Goal: Communication & Community: Ask a question

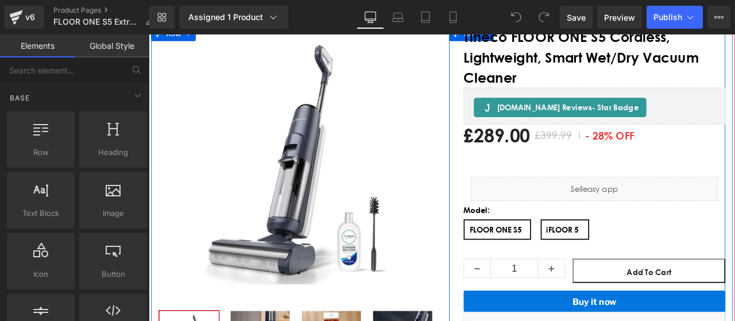
scroll to position [115, 0]
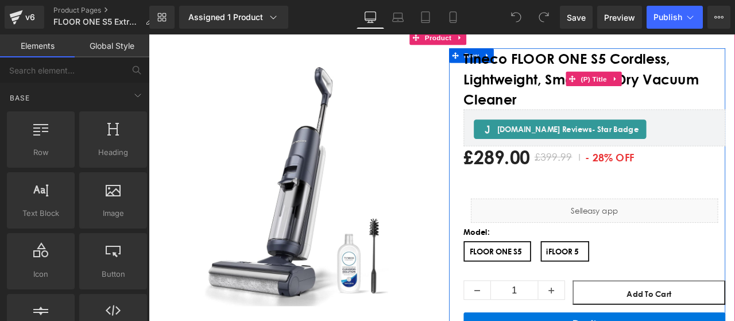
click at [607, 110] on span "Tineco FLOOR ONE S5 Cordless, Lightweight, Smart Wet/Dry Vacuum Cleaner" at bounding box center [677, 87] width 310 height 72
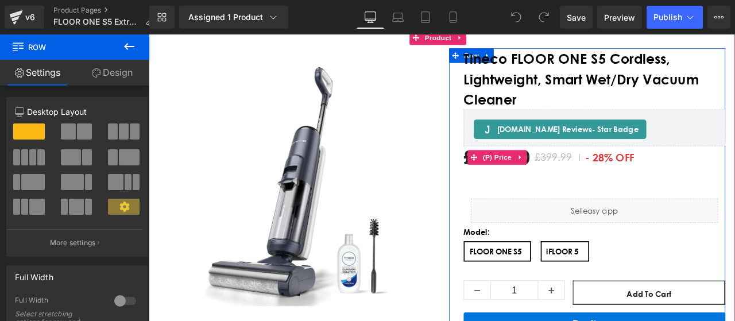
click at [721, 180] on span "- 28% OFF" at bounding box center [695, 180] width 64 height 21
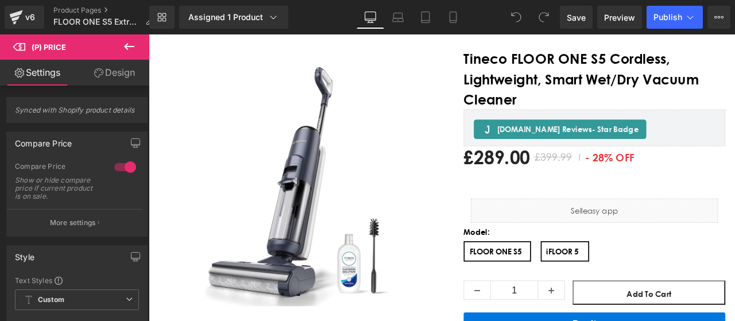
click at [130, 45] on icon at bounding box center [129, 47] width 14 height 14
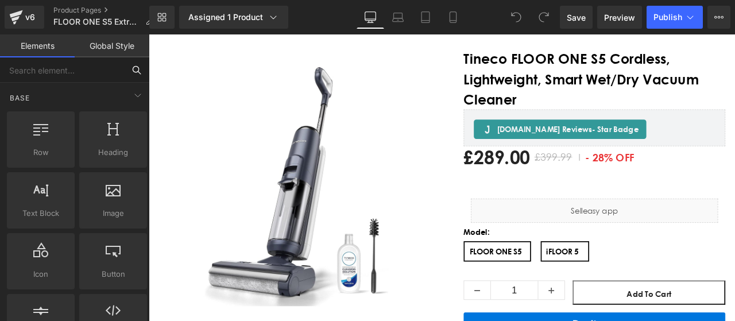
click at [87, 76] on input "text" at bounding box center [62, 69] width 124 height 25
type input "add"
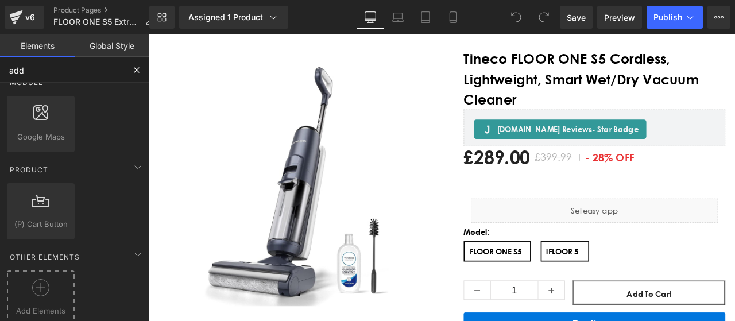
scroll to position [29, 0]
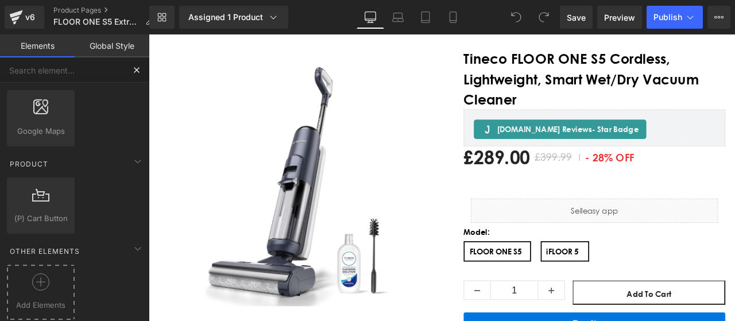
click at [34, 285] on div at bounding box center [41, 286] width 62 height 26
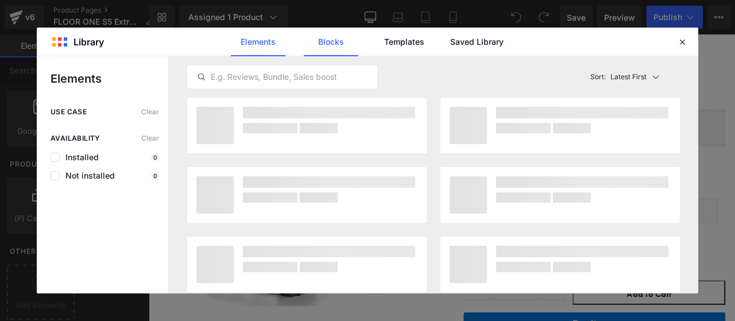
click at [325, 43] on link "Blocks" at bounding box center [331, 42] width 55 height 29
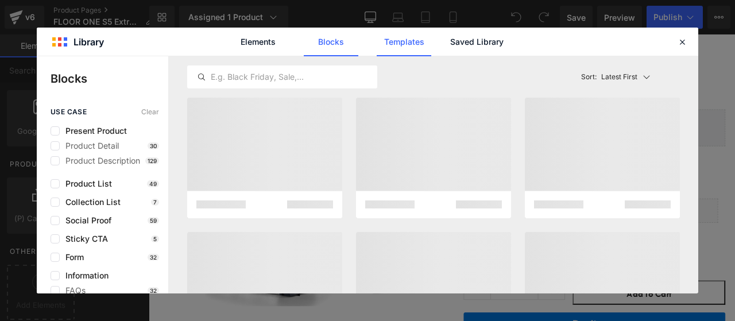
click at [410, 37] on link "Templates" at bounding box center [403, 42] width 55 height 29
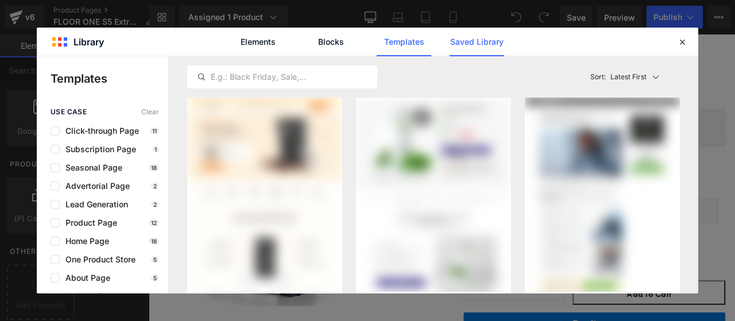
click at [485, 42] on link "Saved Library" at bounding box center [476, 42] width 55 height 29
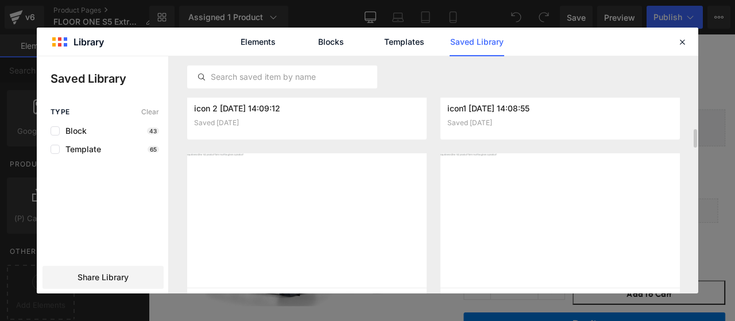
scroll to position [230, 0]
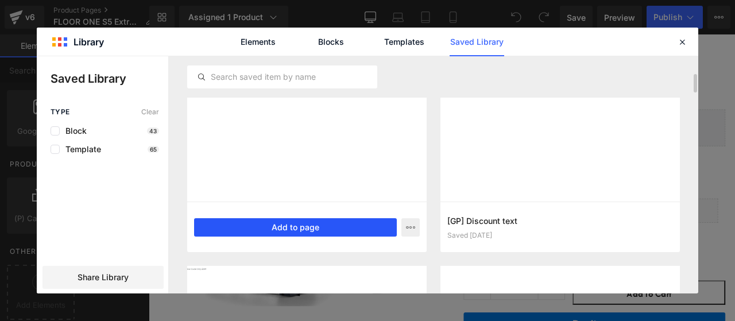
click at [340, 231] on button "Add to page" at bounding box center [295, 227] width 203 height 18
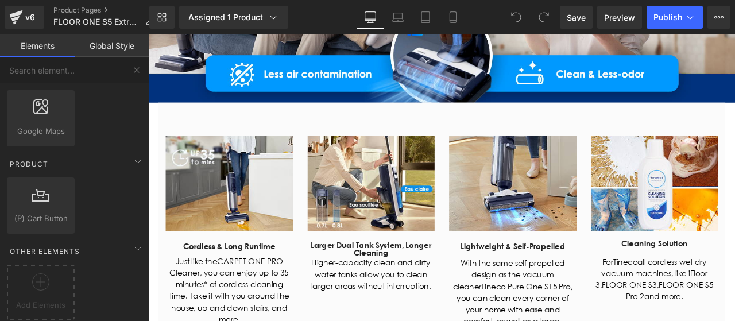
scroll to position [4188, 0]
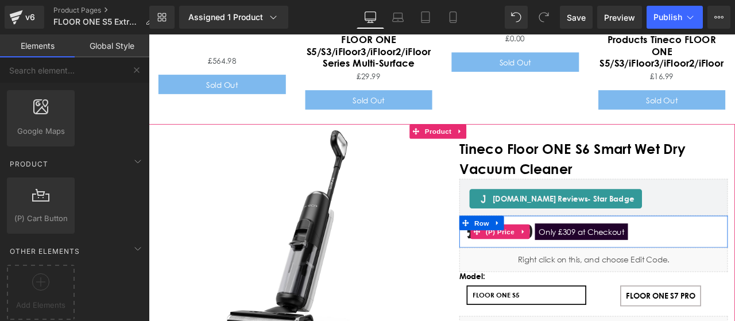
click at [651, 258] on span "Only £309 at Checkout" at bounding box center [661, 268] width 110 height 20
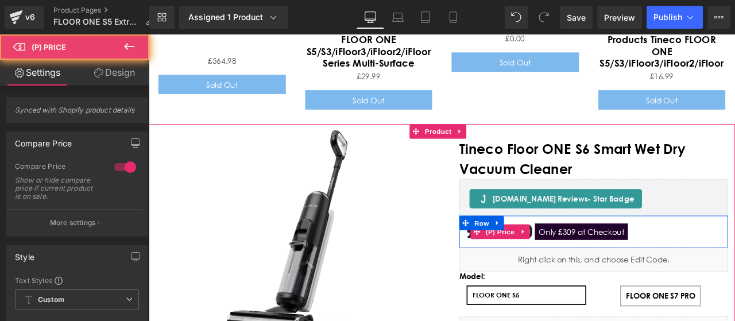
click at [645, 258] on span "Only £309 at Checkout" at bounding box center [661, 268] width 110 height 20
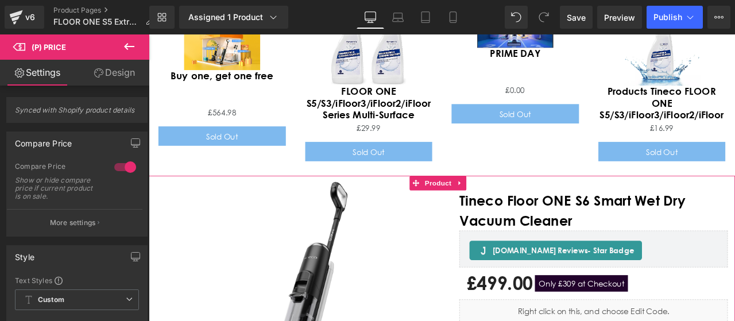
scroll to position [4131, 0]
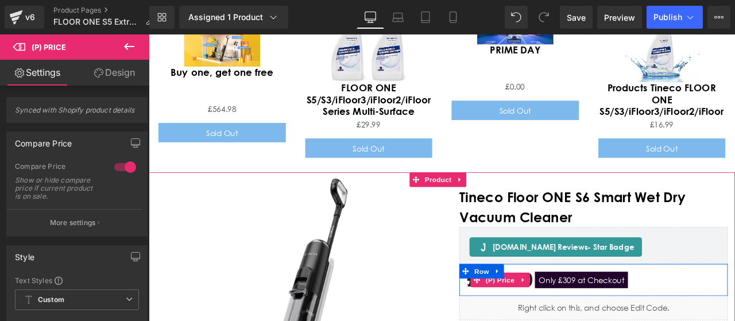
click at [639, 316] on span "Only £309 at Checkout" at bounding box center [661, 326] width 110 height 20
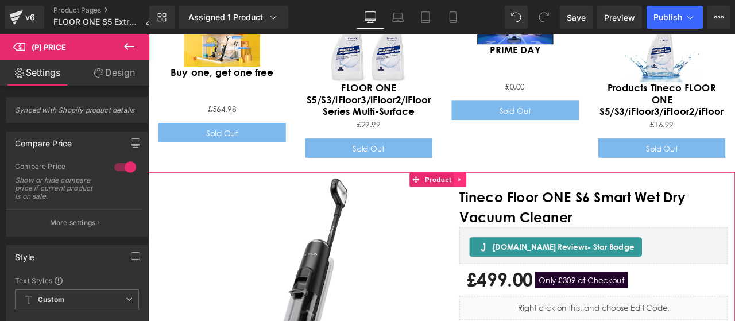
click at [514, 198] on link "Main content" at bounding box center [517, 206] width 15 height 17
click at [527, 203] on icon "Main content" at bounding box center [525, 207] width 8 height 9
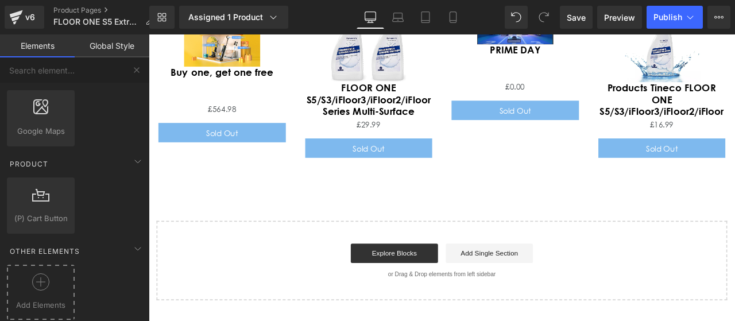
click at [36, 273] on icon at bounding box center [40, 281] width 17 height 17
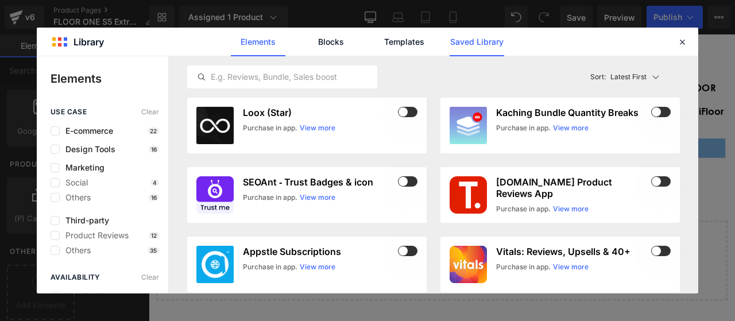
click at [491, 35] on link "Saved Library" at bounding box center [476, 42] width 55 height 29
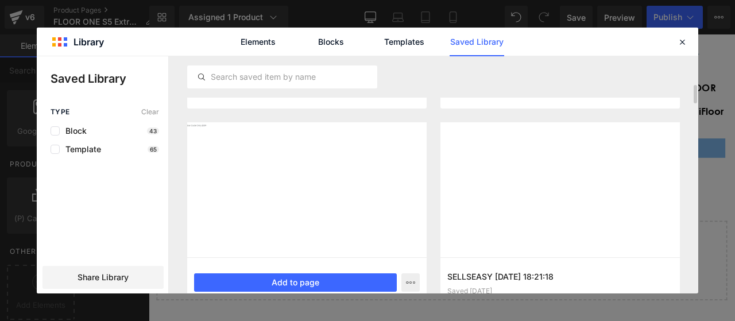
scroll to position [430, 0]
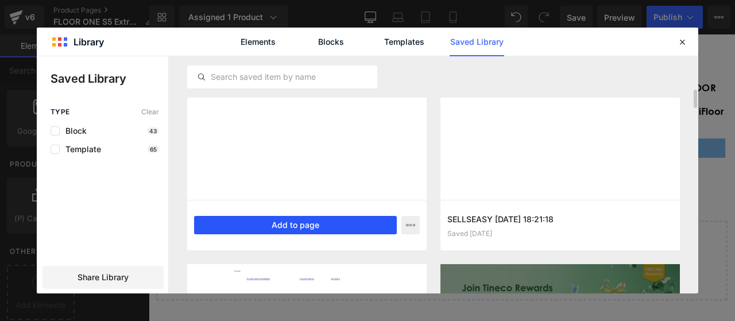
drag, startPoint x: 271, startPoint y: 228, endPoint x: 426, endPoint y: 219, distance: 155.8
click at [271, 228] on button "Add to page" at bounding box center [295, 225] width 203 height 18
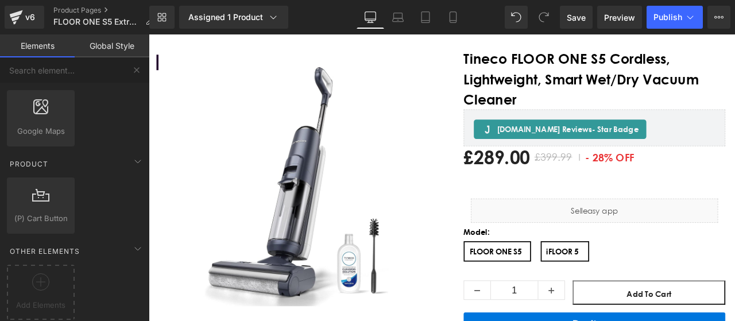
scroll to position [230, 0]
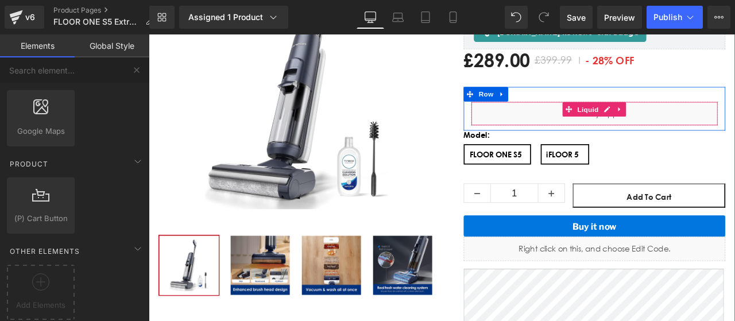
click at [666, 130] on span "Liquid" at bounding box center [669, 123] width 31 height 17
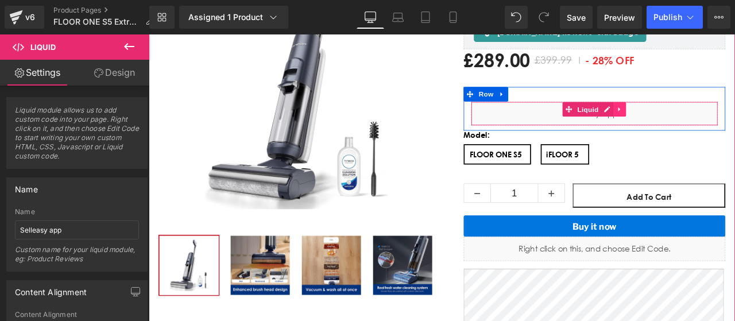
click at [705, 124] on icon "Main content" at bounding box center [706, 123] width 2 height 5
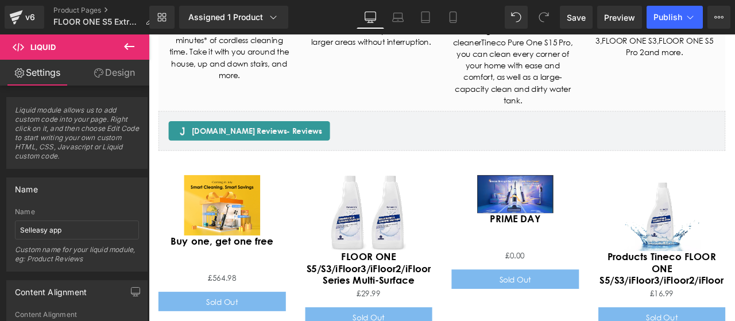
scroll to position [4074, 0]
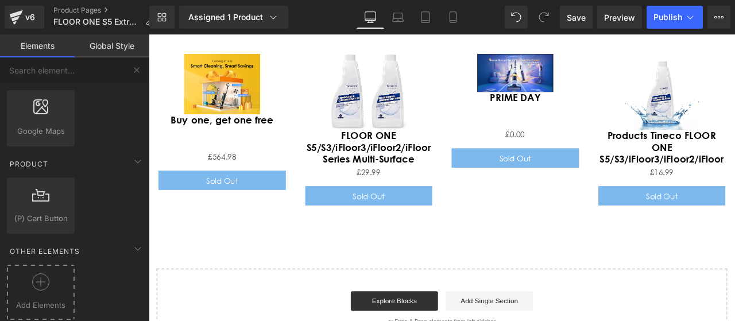
click at [36, 284] on div at bounding box center [41, 286] width 62 height 26
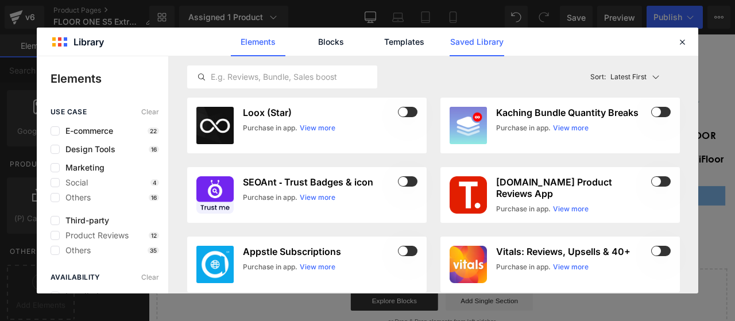
click at [483, 40] on link "Saved Library" at bounding box center [476, 42] width 55 height 29
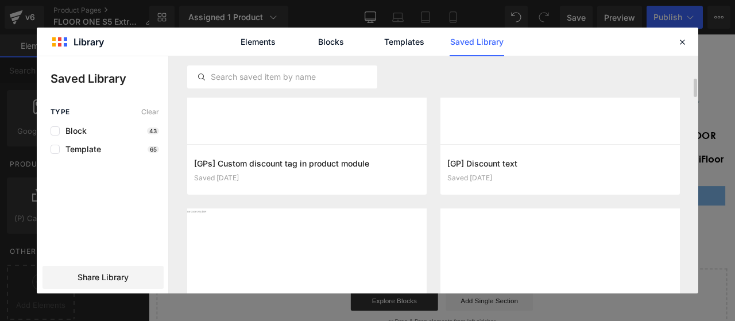
scroll to position [316, 0]
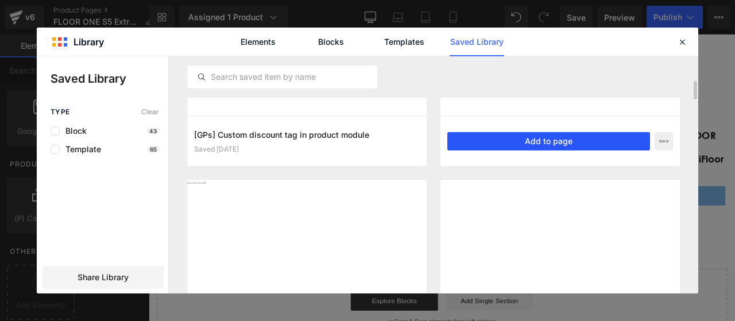
click at [512, 145] on button "Add to page" at bounding box center [548, 141] width 203 height 18
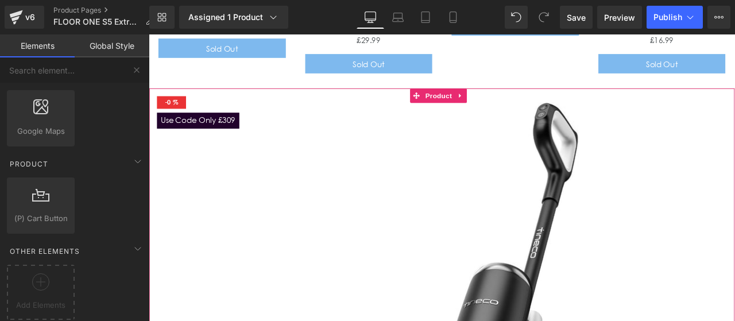
scroll to position [4188, 0]
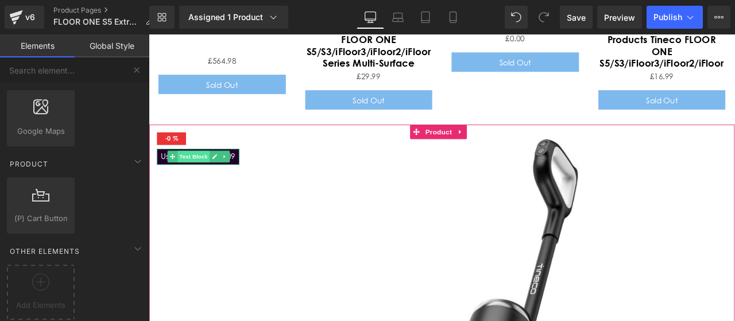
click at [219, 172] on span "Text Block" at bounding box center [202, 179] width 38 height 14
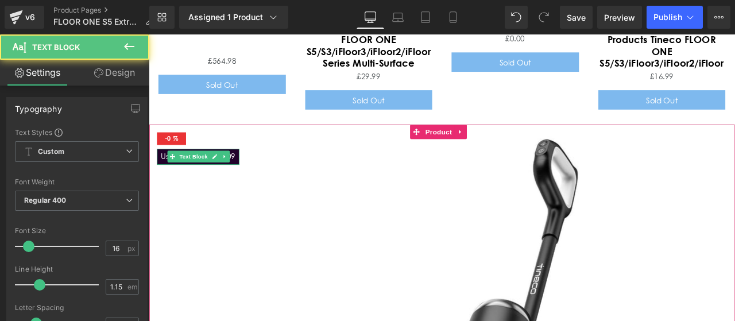
click at [251, 173] on p "Use Code Only £309" at bounding box center [207, 178] width 88 height 10
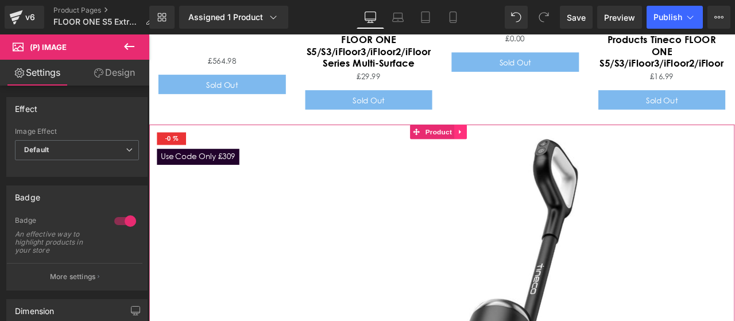
click at [522, 146] on icon "Main content" at bounding box center [518, 150] width 8 height 9
click at [532, 141] on link "Main content" at bounding box center [525, 149] width 15 height 17
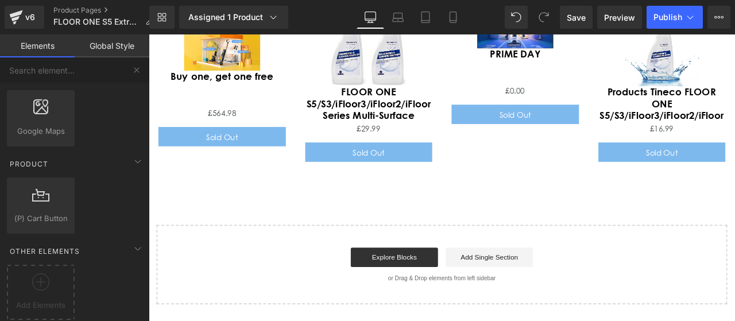
scroll to position [4073, 0]
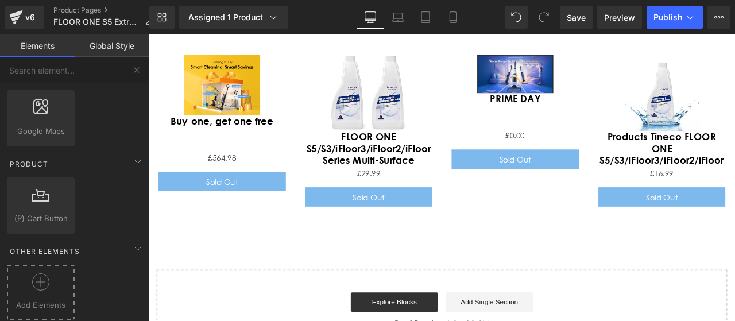
click at [50, 299] on span "Add Elements" at bounding box center [41, 305] width 62 height 12
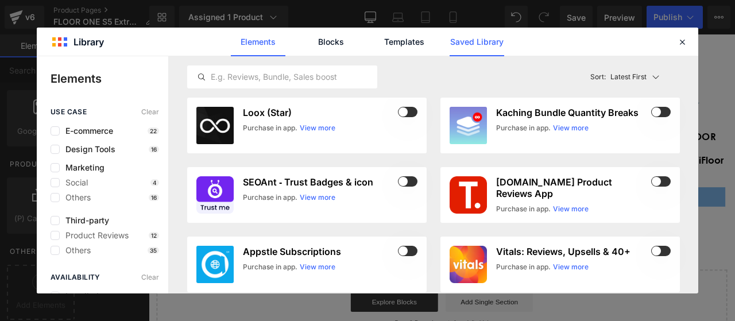
click at [481, 49] on link "Saved Library" at bounding box center [476, 42] width 55 height 29
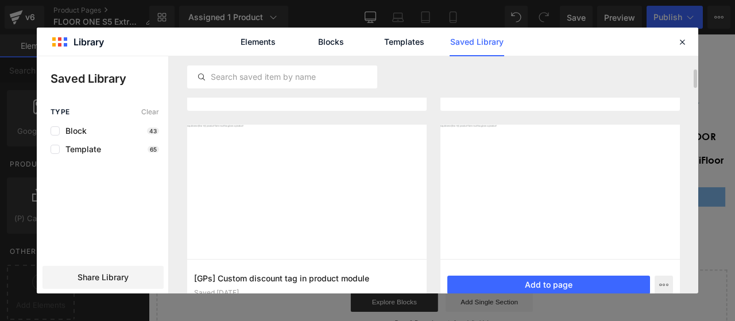
scroll to position [201, 0]
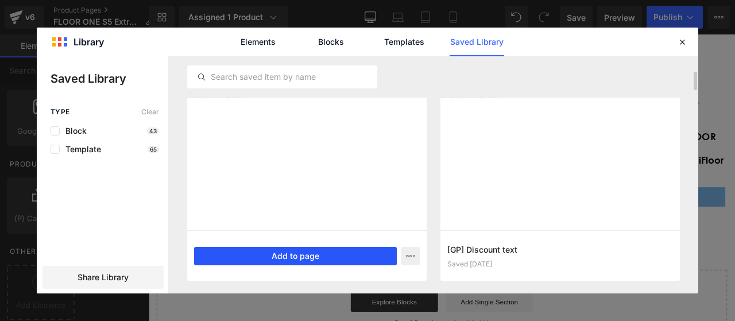
click at [290, 251] on button "Add to page" at bounding box center [295, 256] width 203 height 18
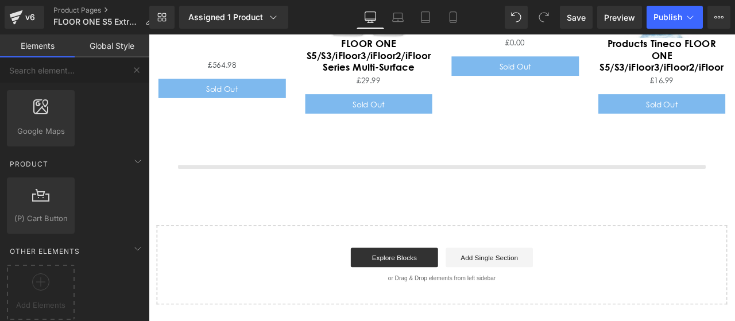
scroll to position [4188, 0]
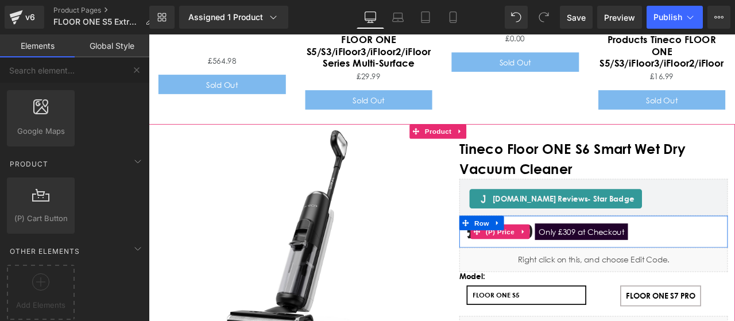
click at [652, 258] on span "Only £309 at Checkout" at bounding box center [661, 268] width 110 height 20
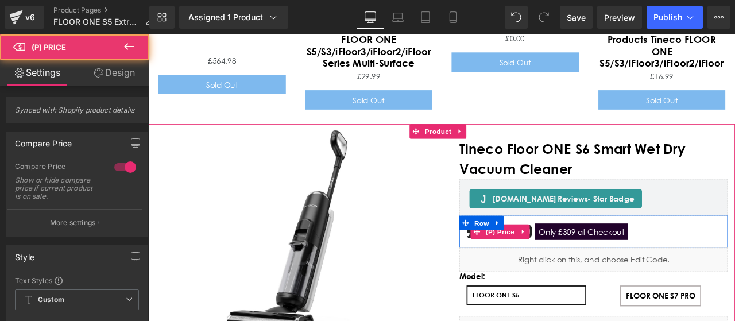
click at [734, 255] on div "£499.00 £499.00 -49800% OFF Only £309 at [GEOGRAPHIC_DATA]" at bounding box center [675, 268] width 301 height 26
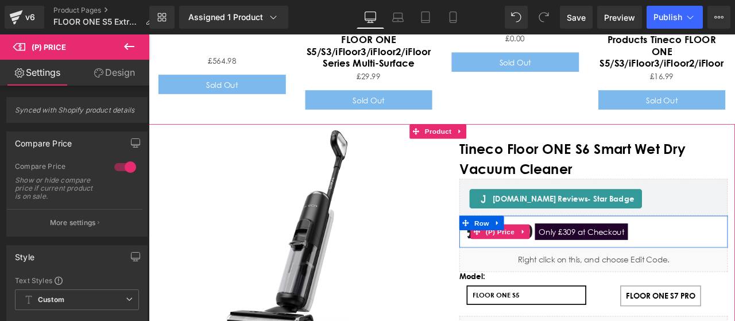
click at [675, 258] on span "Only £309 at Checkout" at bounding box center [661, 268] width 110 height 20
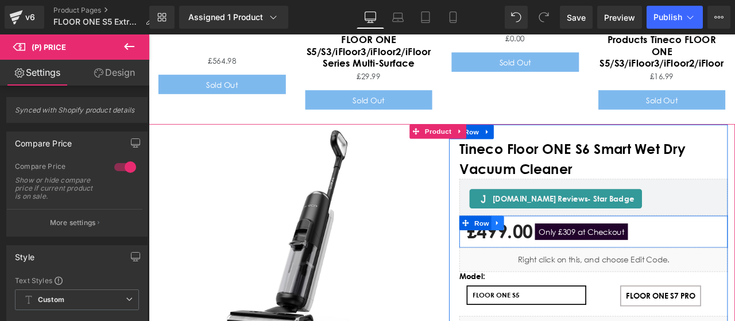
click at [560, 254] on icon "Main content" at bounding box center [562, 258] width 8 height 9
click at [577, 249] on link "Main content" at bounding box center [576, 257] width 15 height 17
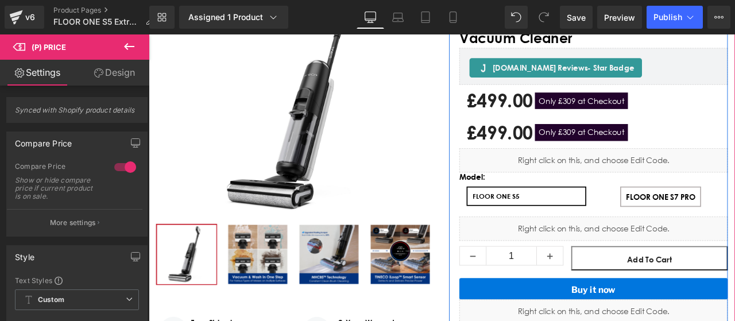
scroll to position [4345, 0]
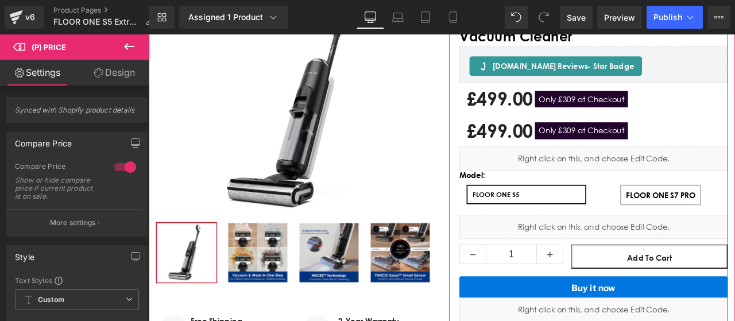
click at [581, 135] on div "£499.00 £499.00 -49800% OFF Only £309 at [GEOGRAPHIC_DATA] (P) Price" at bounding box center [675, 148] width 301 height 26
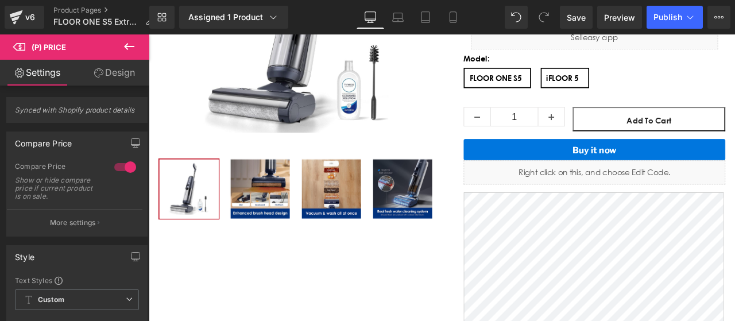
scroll to position [202, 0]
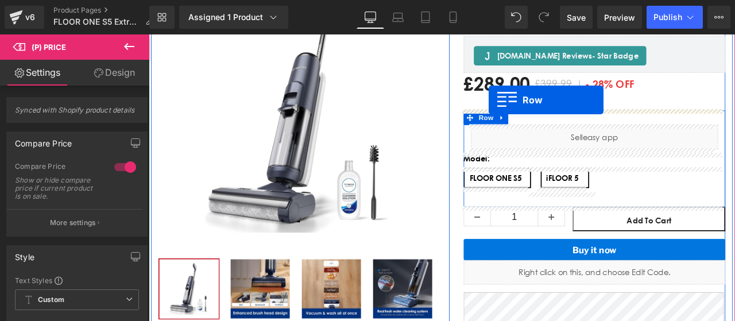
drag, startPoint x: 519, startPoint y: 88, endPoint x: 551, endPoint y: 112, distance: 39.7
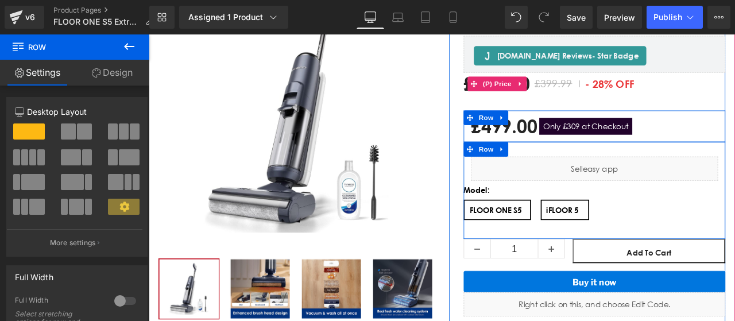
click at [638, 94] on span "£399.99" at bounding box center [627, 93] width 45 height 14
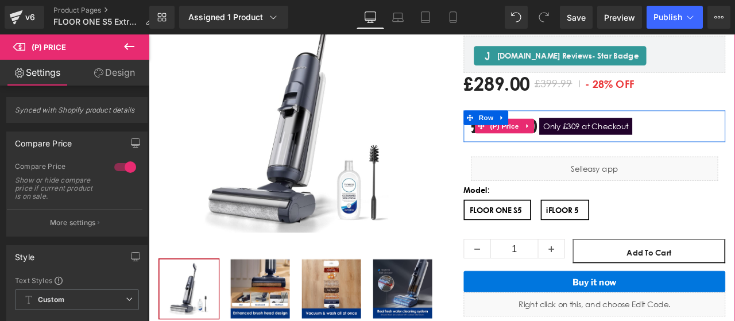
click at [694, 143] on span "Only £309 at Checkout" at bounding box center [666, 143] width 110 height 20
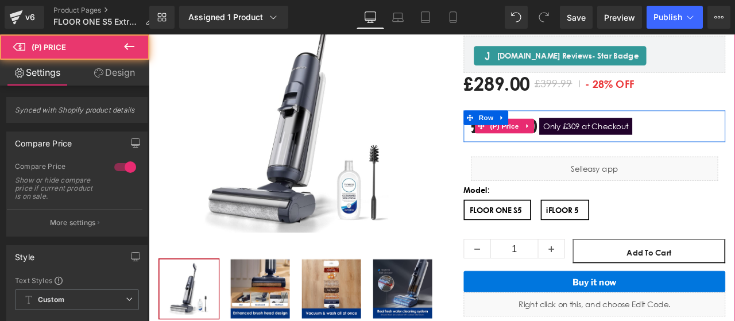
drag, startPoint x: 725, startPoint y: 140, endPoint x: 657, endPoint y: 140, distance: 68.3
click at [722, 139] on div "£499.00 £499.00 -49800% OFF Only £309 at [GEOGRAPHIC_DATA]" at bounding box center [676, 143] width 293 height 26
drag, startPoint x: 657, startPoint y: 140, endPoint x: 581, endPoint y: 147, distance: 76.6
click at [656, 139] on span "Only £309 at Checkout" at bounding box center [666, 143] width 110 height 20
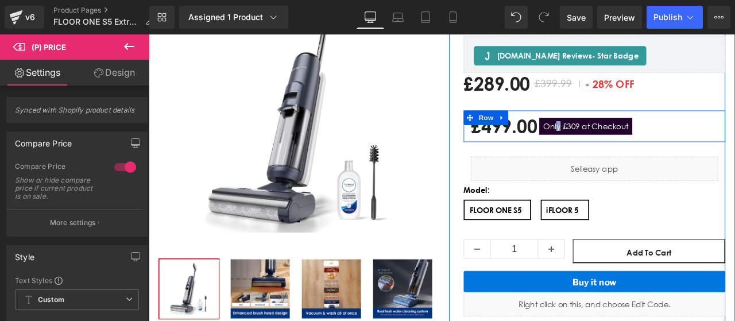
click at [630, 139] on span "Only £309 at Checkout" at bounding box center [666, 143] width 110 height 20
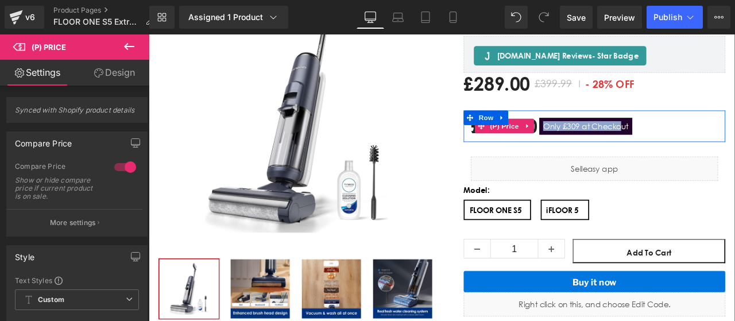
drag, startPoint x: 616, startPoint y: 141, endPoint x: 704, endPoint y: 146, distance: 88.6
click at [704, 146] on span "Only £309 at Checkout" at bounding box center [666, 143] width 110 height 20
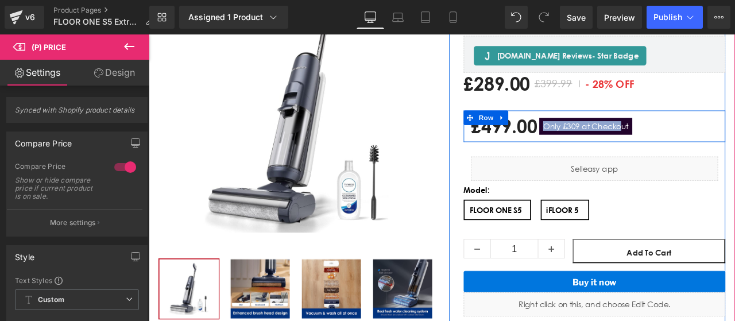
click at [564, 133] on icon "Main content" at bounding box center [567, 133] width 8 height 9
click at [589, 131] on link "Main content" at bounding box center [596, 133] width 15 height 17
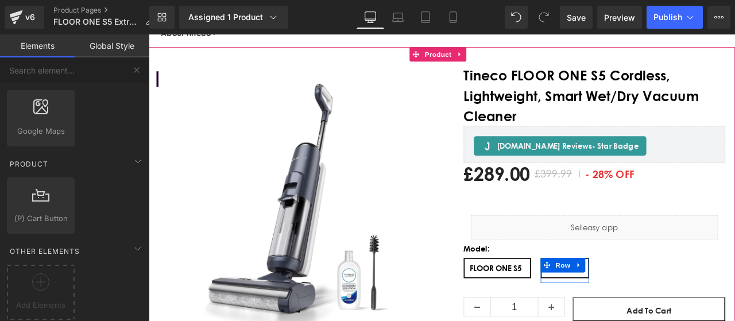
scroll to position [87, 0]
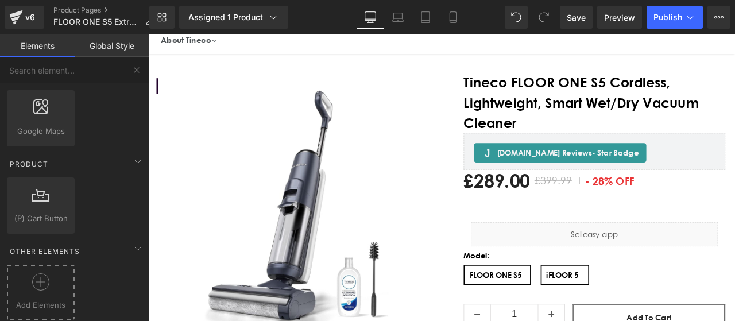
click at [33, 277] on icon at bounding box center [40, 281] width 17 height 17
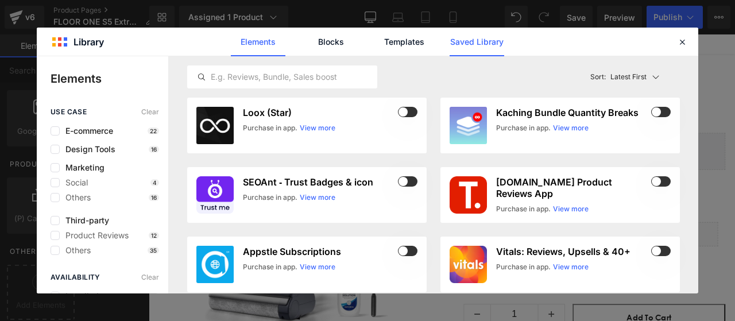
click at [471, 34] on link "Saved Library" at bounding box center [476, 42] width 55 height 29
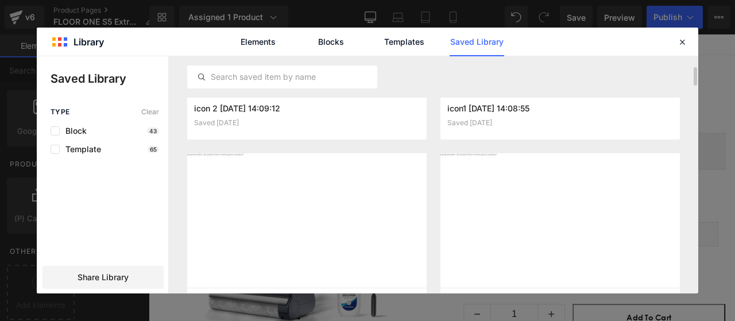
scroll to position [230, 0]
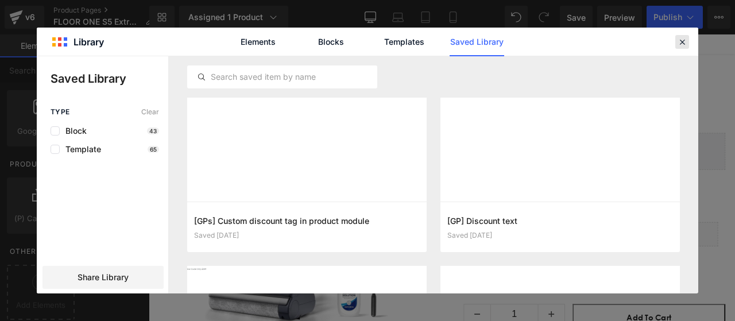
click at [679, 44] on icon at bounding box center [682, 42] width 10 height 10
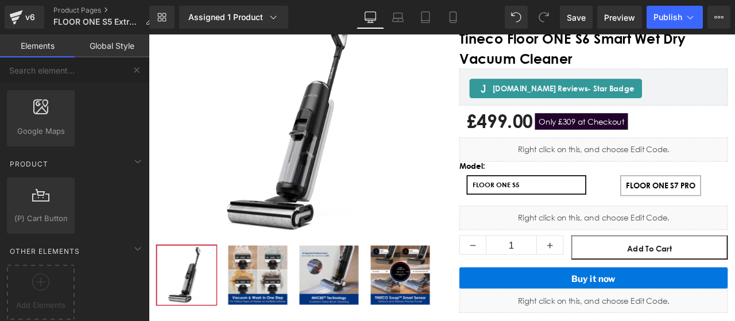
scroll to position [4276, 0]
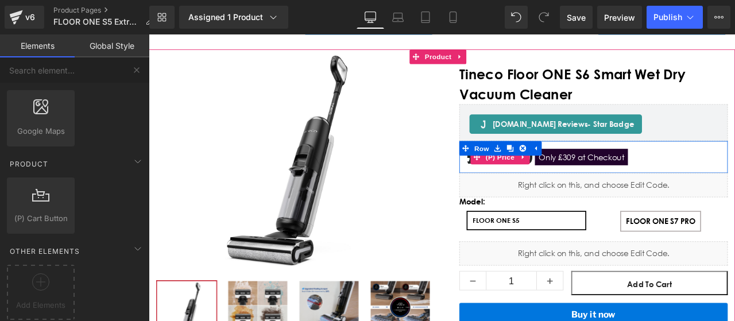
click at [671, 170] on span "Only £309 at Checkout" at bounding box center [661, 180] width 110 height 20
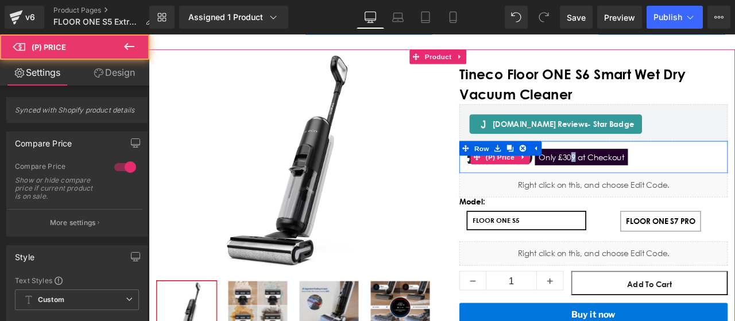
click at [648, 170] on span "Only £309 at Checkout" at bounding box center [661, 180] width 110 height 20
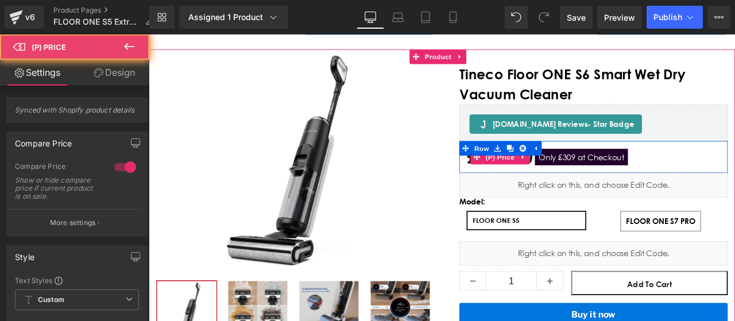
click at [710, 170] on span "Only £309 at Checkout" at bounding box center [661, 180] width 110 height 20
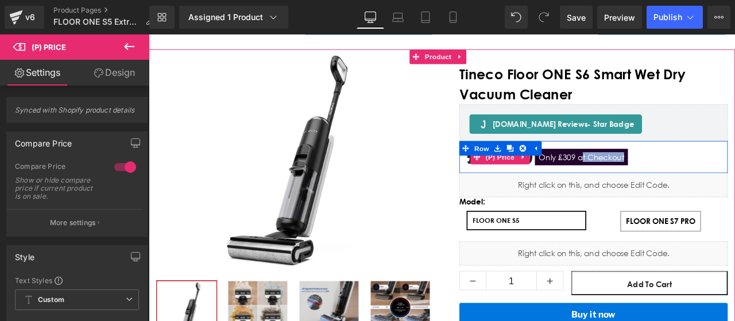
drag, startPoint x: 724, startPoint y: 130, endPoint x: 656, endPoint y: 130, distance: 67.7
click at [656, 166] on div "£499.00 £499.00 -49800% OFF Only £309 at [GEOGRAPHIC_DATA]" at bounding box center [675, 179] width 301 height 26
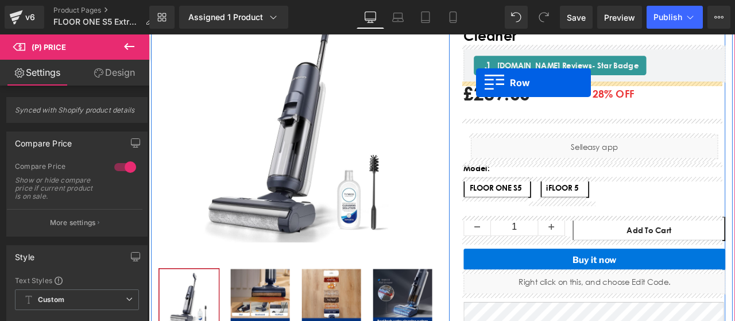
scroll to position [133, 0]
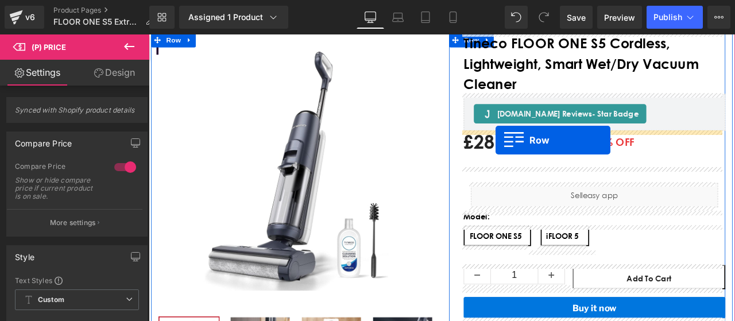
drag, startPoint x: 518, startPoint y: 118, endPoint x: 560, endPoint y: 160, distance: 59.2
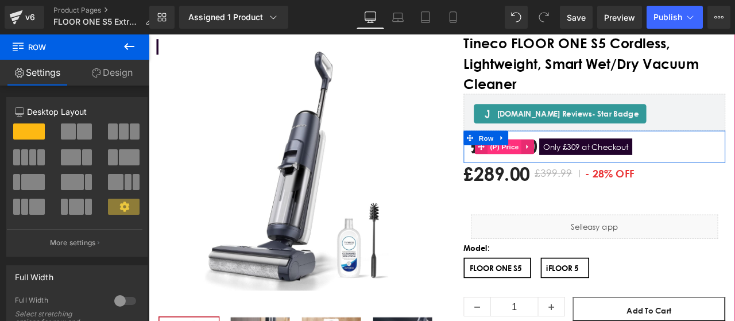
click at [555, 166] on span "(P) Price" at bounding box center [570, 167] width 40 height 17
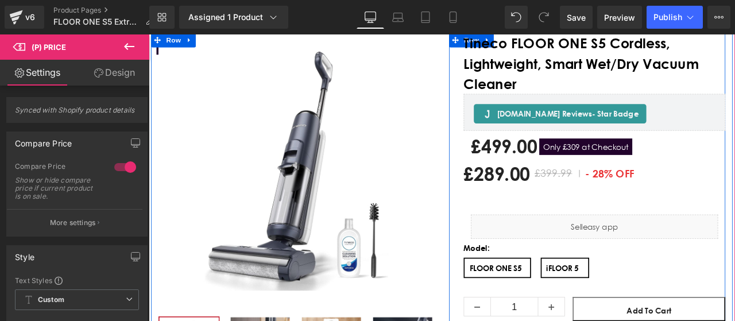
click at [628, 201] on span "£399.99" at bounding box center [627, 199] width 45 height 14
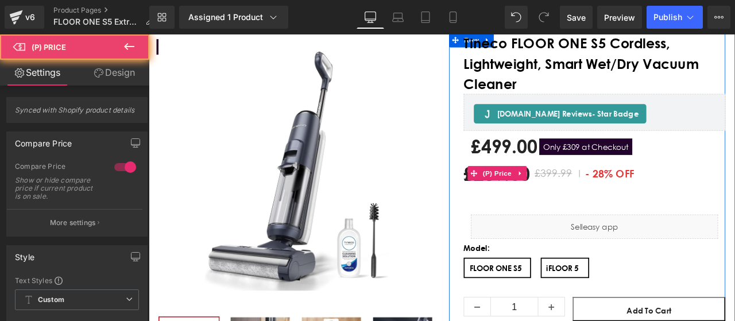
click at [718, 198] on span "- 28% OFF" at bounding box center [695, 199] width 64 height 21
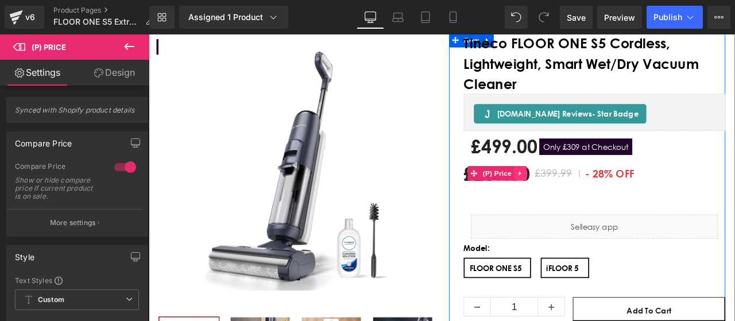
click at [586, 200] on icon "Main content" at bounding box center [589, 199] width 8 height 9
click at [589, 200] on link "Main content" at bounding box center [596, 199] width 15 height 17
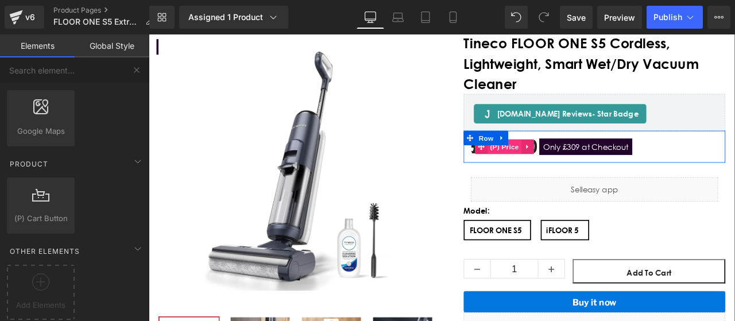
click at [576, 165] on span "(P) Price" at bounding box center [570, 167] width 40 height 17
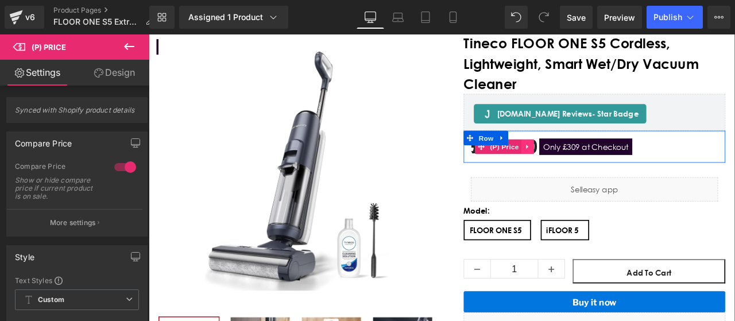
click at [595, 170] on icon "Main content" at bounding box center [597, 167] width 8 height 9
click at [711, 176] on span "Only £309 at Checkout" at bounding box center [666, 168] width 110 height 20
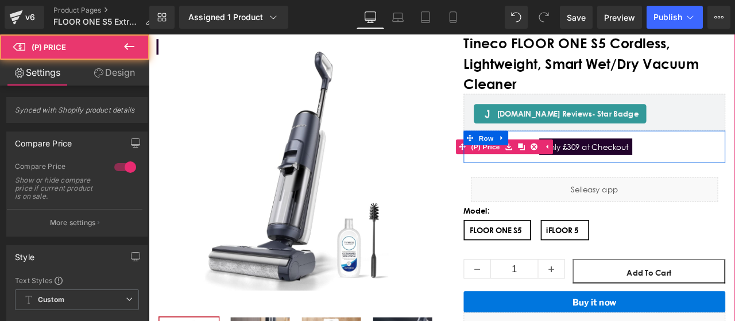
click at [684, 170] on span "Only £309 at Checkout" at bounding box center [666, 168] width 110 height 20
click at [643, 169] on span "Only £309 at Checkout" at bounding box center [666, 168] width 110 height 20
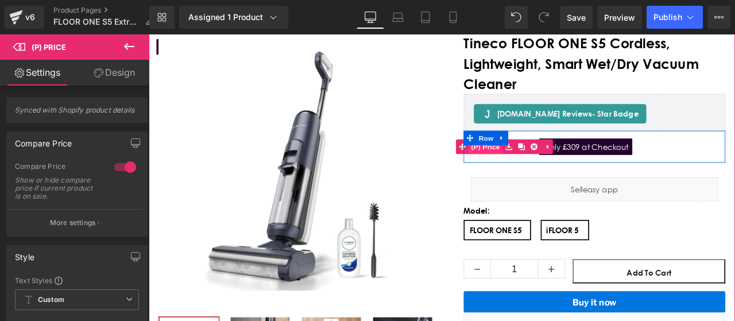
click at [549, 172] on span "(P) Price" at bounding box center [547, 167] width 40 height 17
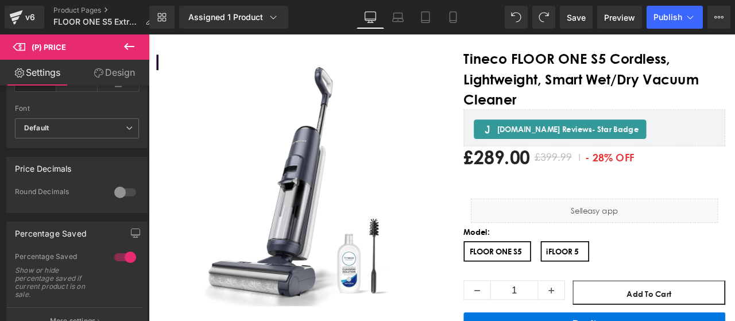
scroll to position [0, 0]
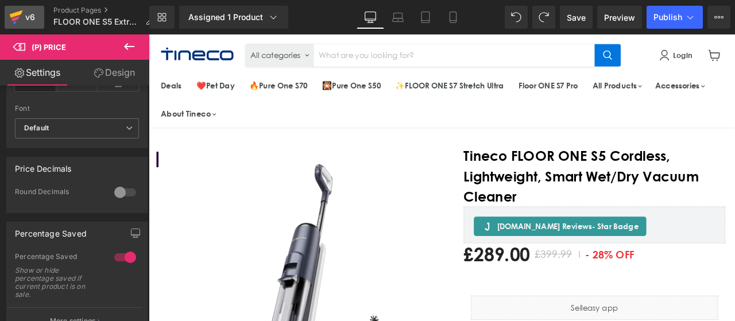
click at [22, 26] on icon at bounding box center [16, 17] width 14 height 29
click at [23, 19] on div "v6" at bounding box center [30, 17] width 14 height 15
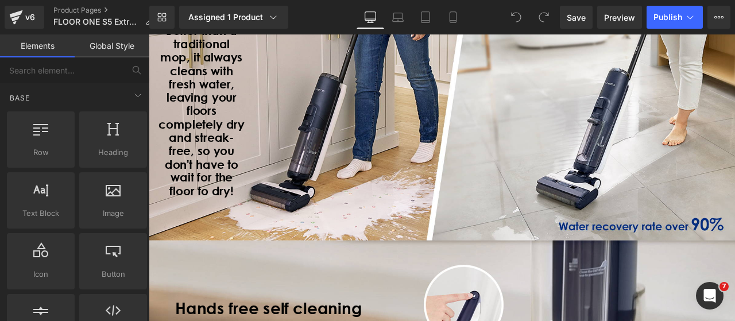
scroll to position [2959, 0]
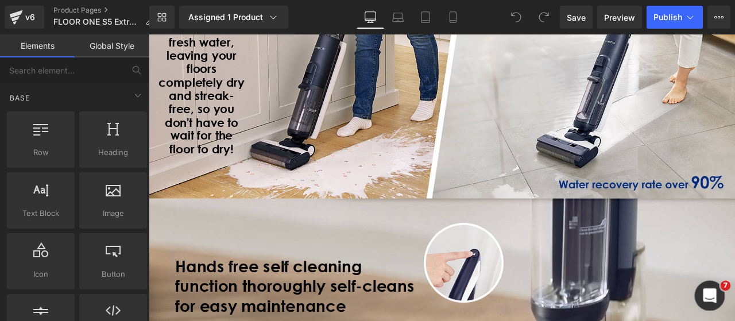
click at [701, 295] on icon "打开 Intercom Messenger" at bounding box center [707, 294] width 19 height 19
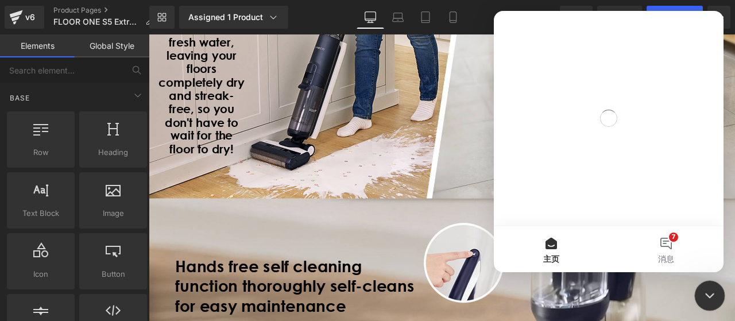
scroll to position [0, 0]
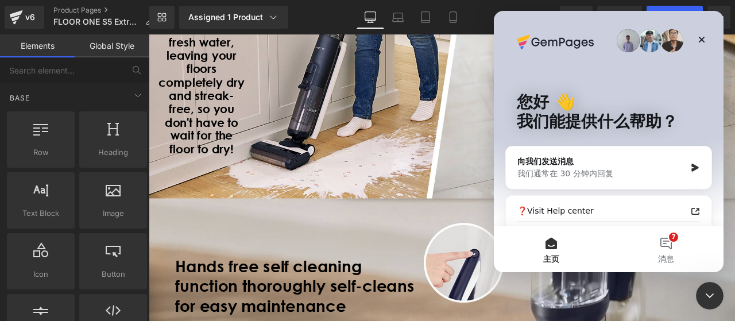
click at [345, 179] on div at bounding box center [367, 143] width 735 height 286
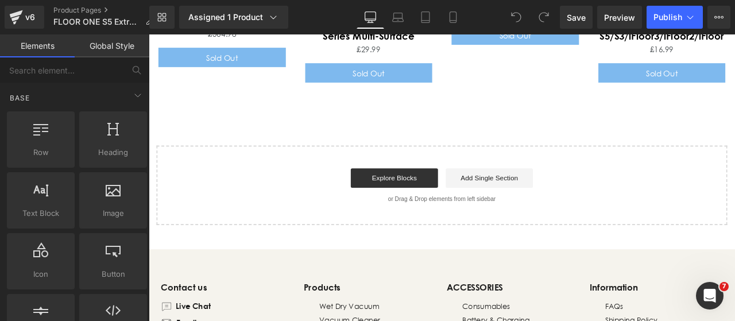
scroll to position [4221, 0]
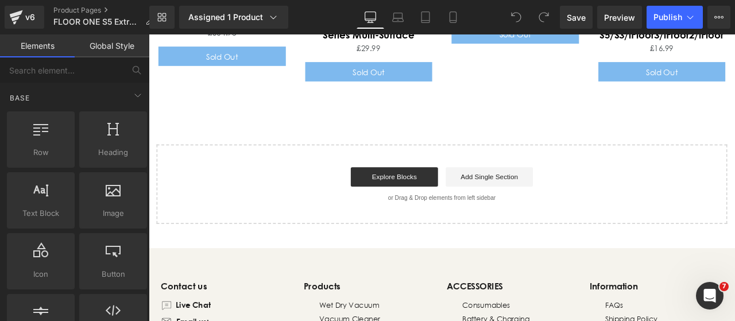
drag, startPoint x: 314, startPoint y: 159, endPoint x: 167, endPoint y: 151, distance: 147.1
click at [313, 192] on div "Explore Blocks Add Single Section" at bounding box center [495, 203] width 639 height 23
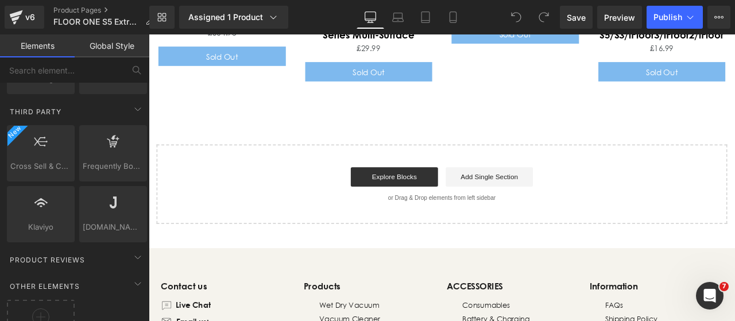
scroll to position [2398, 0]
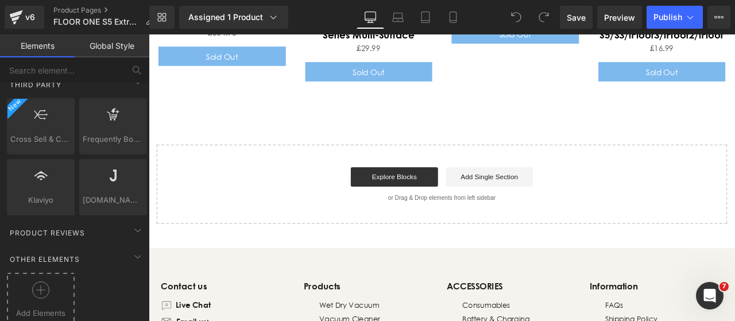
drag, startPoint x: 56, startPoint y: 270, endPoint x: 59, endPoint y: 263, distance: 7.2
click at [56, 281] on div at bounding box center [41, 294] width 62 height 26
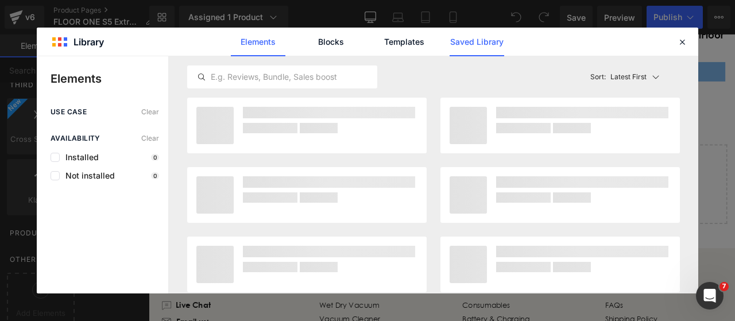
drag, startPoint x: 465, startPoint y: 43, endPoint x: 461, endPoint y: 50, distance: 8.2
click at [465, 43] on link "Saved Library" at bounding box center [476, 42] width 55 height 29
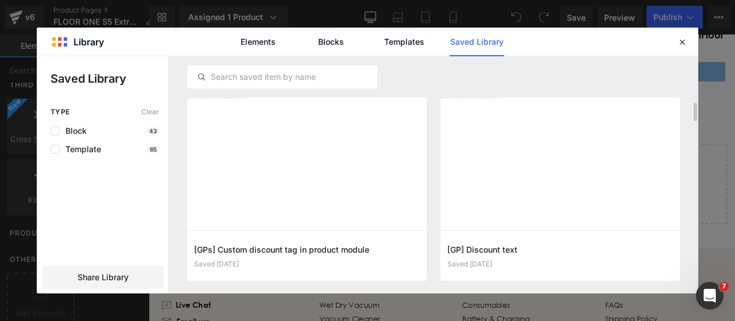
scroll to position [230, 0]
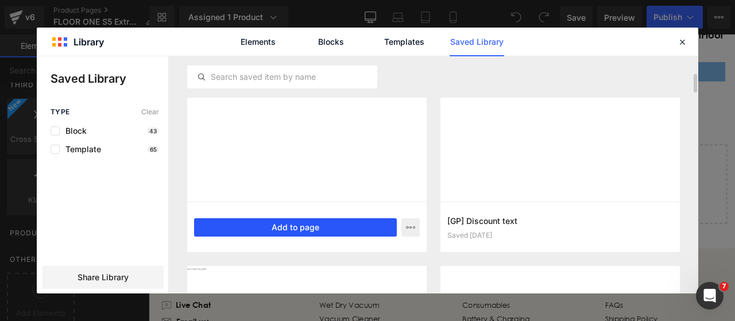
click at [353, 233] on button "Add to page" at bounding box center [295, 227] width 203 height 18
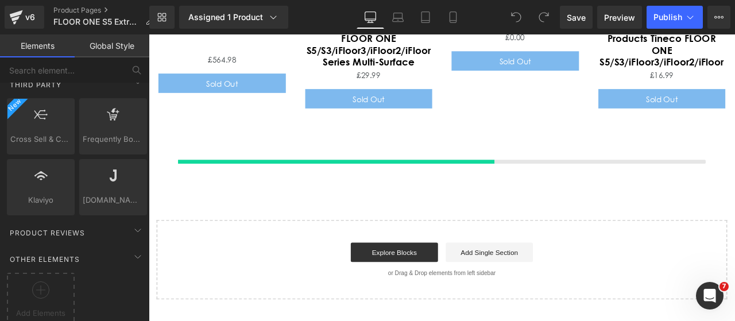
scroll to position [4188, 0]
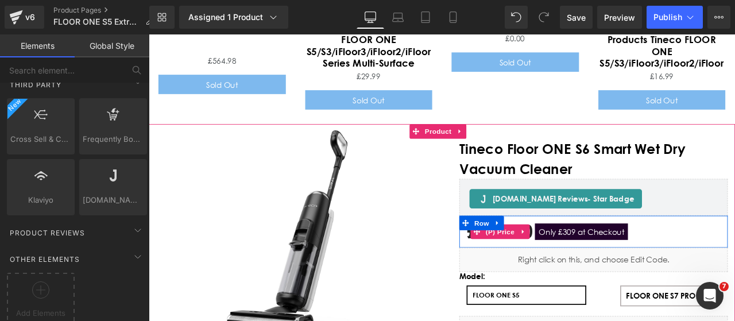
click at [619, 258] on span "Only £309 at Checkout" at bounding box center [661, 268] width 110 height 20
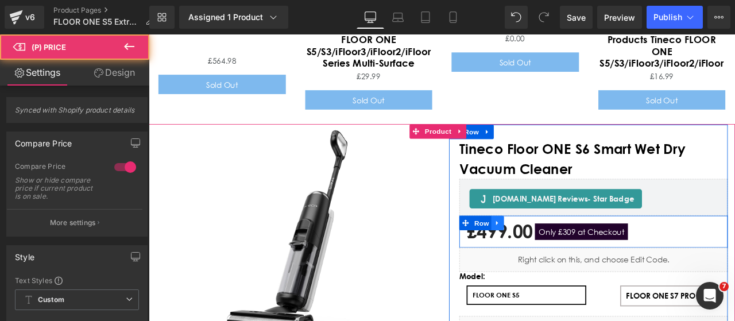
click at [557, 249] on link "Main content" at bounding box center [561, 257] width 15 height 17
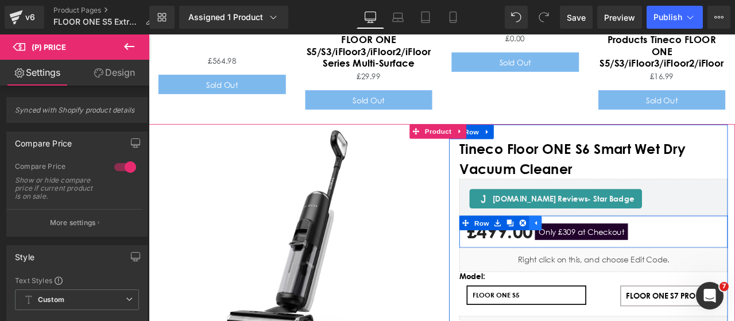
click at [606, 255] on icon "Main content" at bounding box center [607, 257] width 2 height 5
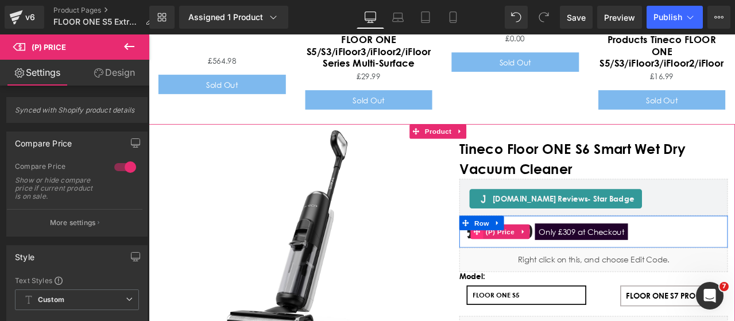
click at [533, 263] on icon "Main content" at bounding box center [537, 267] width 8 height 9
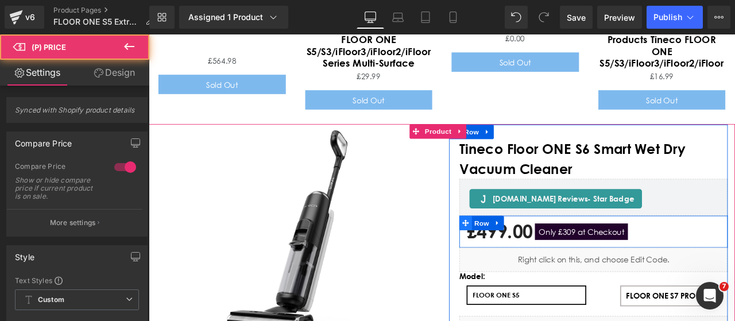
click at [520, 254] on icon "Main content" at bounding box center [524, 258] width 8 height 8
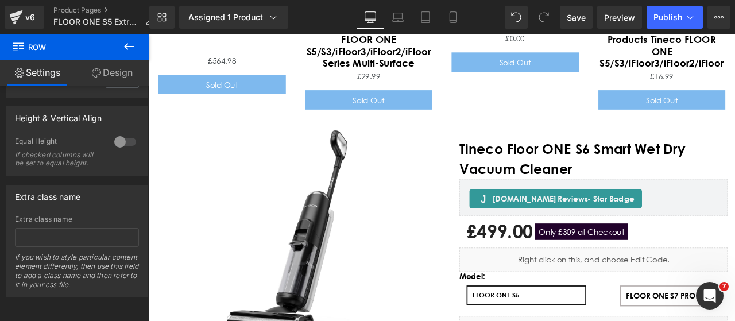
scroll to position [421, 0]
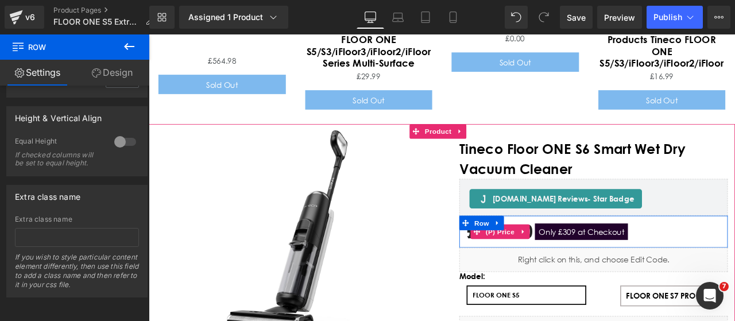
click at [679, 258] on span "Only £309 at Checkout" at bounding box center [661, 268] width 110 height 20
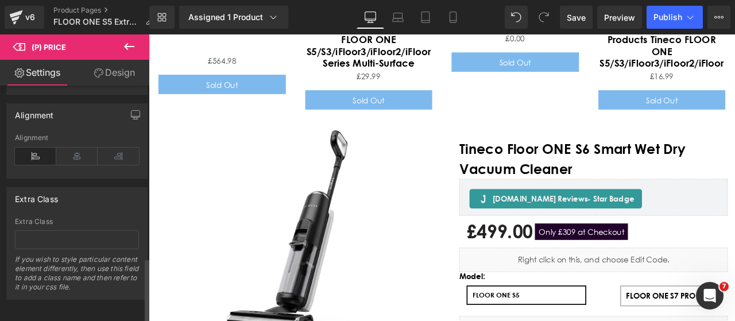
scroll to position [647, 0]
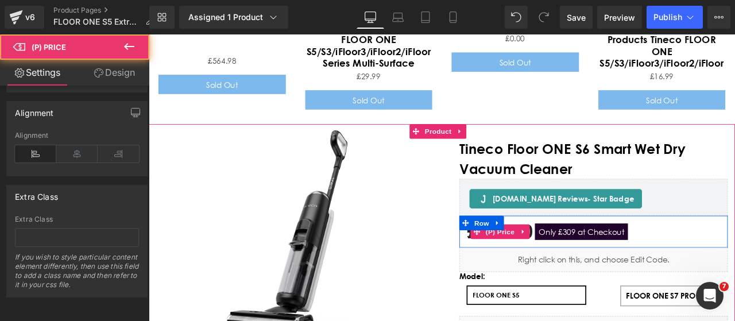
click at [651, 258] on span "Only £309 at Checkout" at bounding box center [661, 268] width 110 height 20
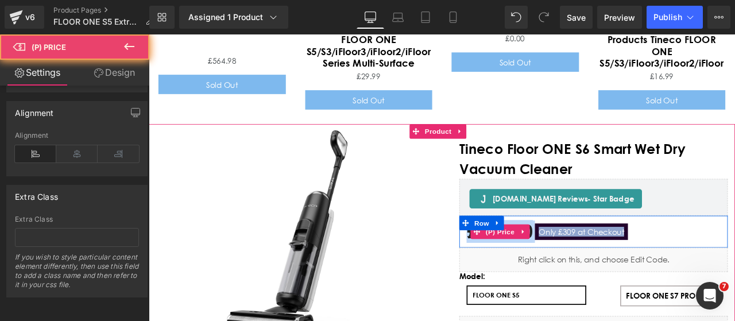
click at [651, 258] on span "Only £309 at Checkout" at bounding box center [661, 268] width 110 height 20
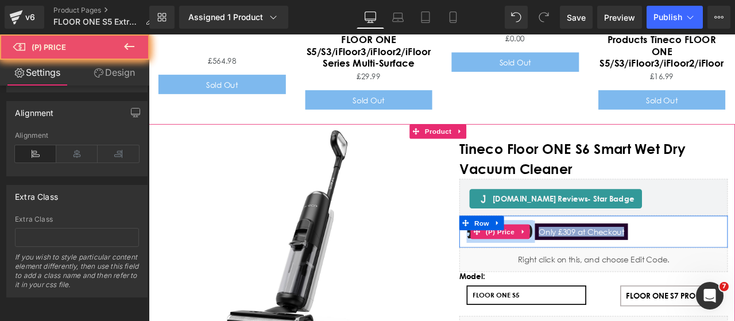
click at [644, 258] on span "Only £309 at Checkout" at bounding box center [661, 268] width 110 height 20
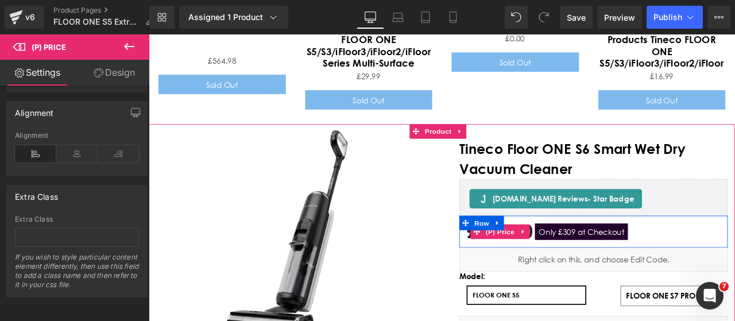
click at [642, 258] on span "Only £309 at Checkout" at bounding box center [661, 268] width 110 height 20
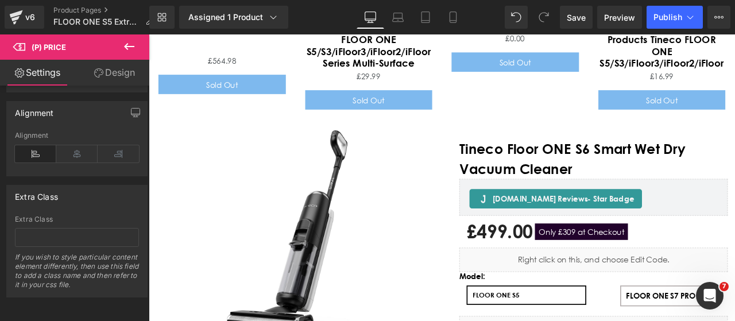
click at [121, 45] on button at bounding box center [129, 46] width 40 height 25
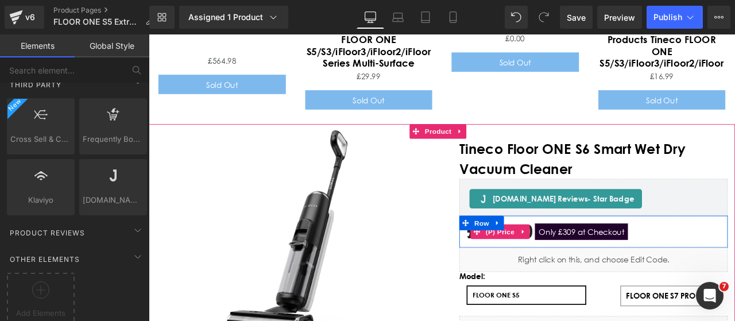
click at [734, 255] on div "£499.00 £499.00 -49800% OFF Only £309 at [GEOGRAPHIC_DATA]" at bounding box center [675, 268] width 301 height 26
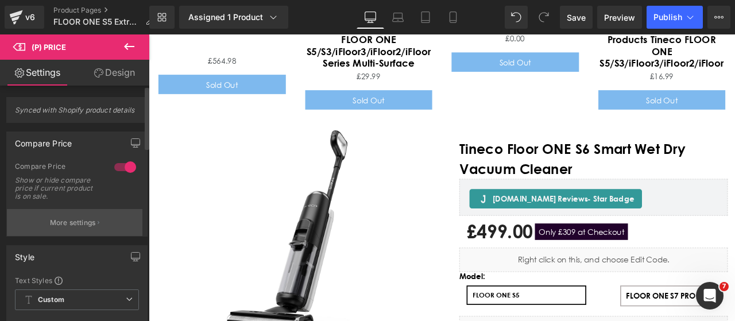
click at [96, 218] on button "More settings" at bounding box center [74, 222] width 135 height 27
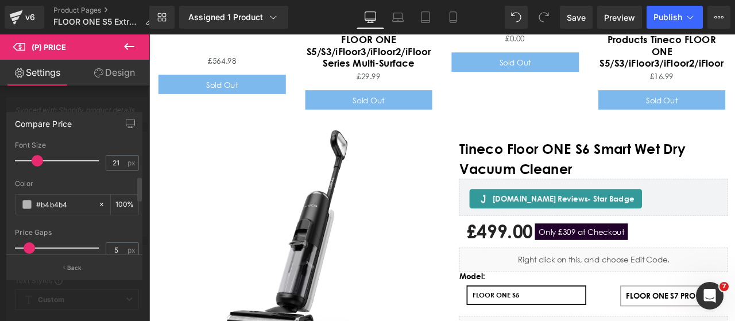
scroll to position [0, 0]
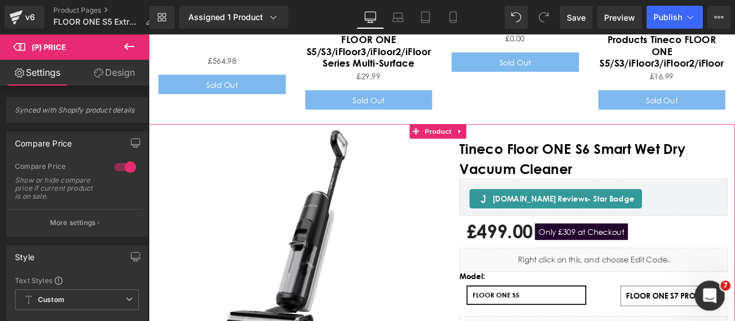
click at [712, 296] on icon "打开 Intercom Messenger" at bounding box center [707, 294] width 19 height 19
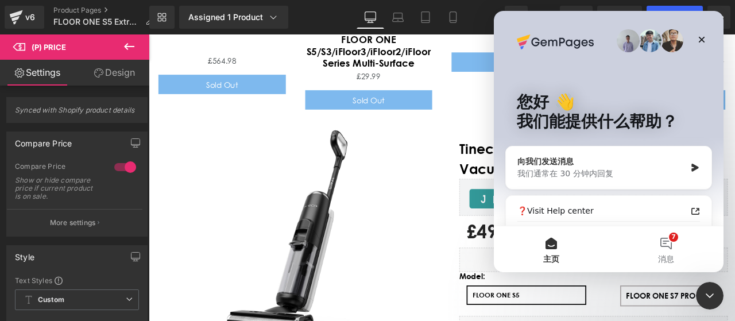
click at [634, 171] on div "我们通常在 30 分钟内回复" at bounding box center [601, 174] width 168 height 12
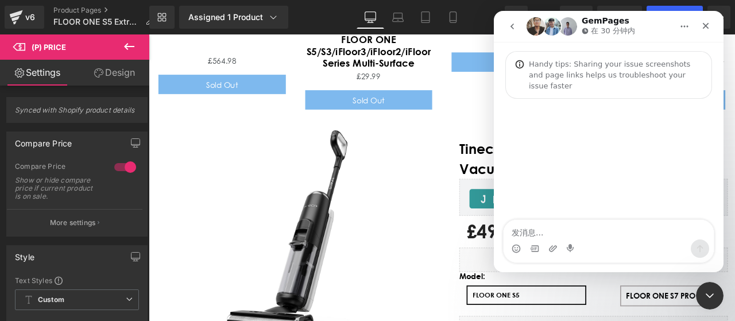
click at [622, 226] on textarea "发消息..." at bounding box center [608, 230] width 210 height 20
type textarea "hello is someone there？"
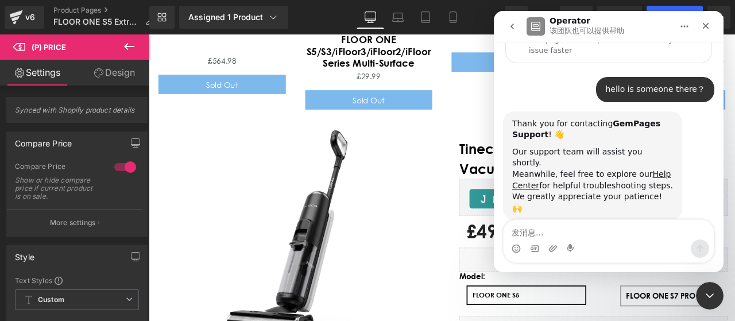
scroll to position [37, 0]
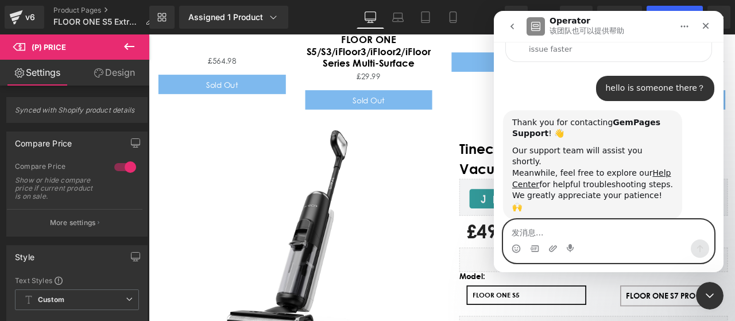
click at [631, 235] on textarea "发消息..." at bounding box center [608, 230] width 210 height 20
paste textarea "I previously asked your team to help me add an automatic discount tag reminder,…"
type textarea "I previously asked your team to help me add an automatic discount tag reminder,…"
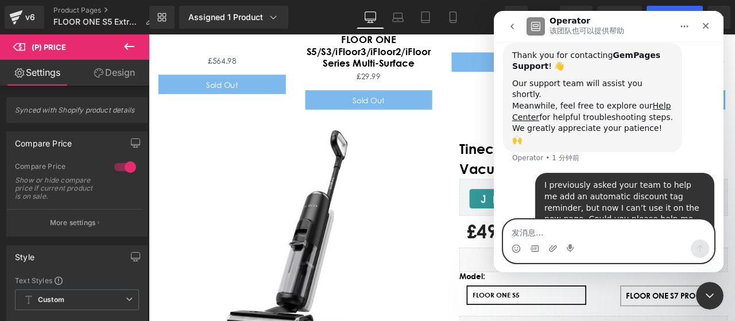
scroll to position [104, 0]
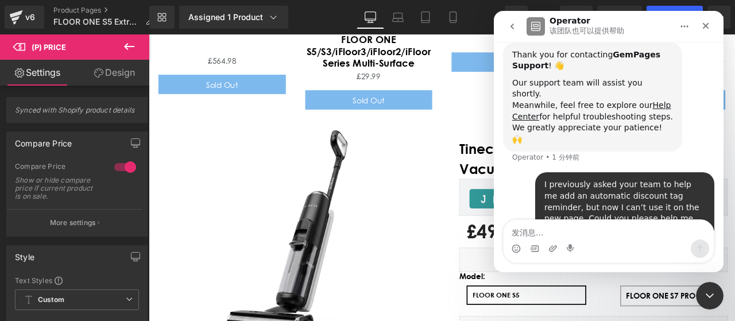
click at [511, 28] on icon "go back" at bounding box center [511, 26] width 9 height 9
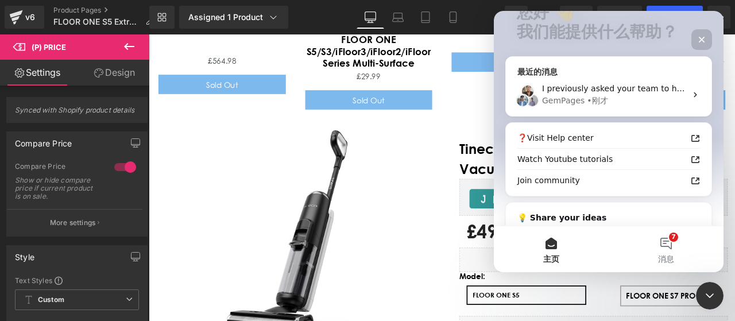
scroll to position [115, 0]
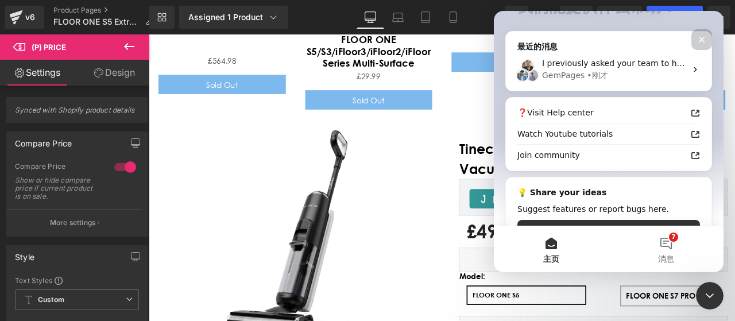
click at [700, 36] on icon "关闭" at bounding box center [701, 39] width 9 height 9
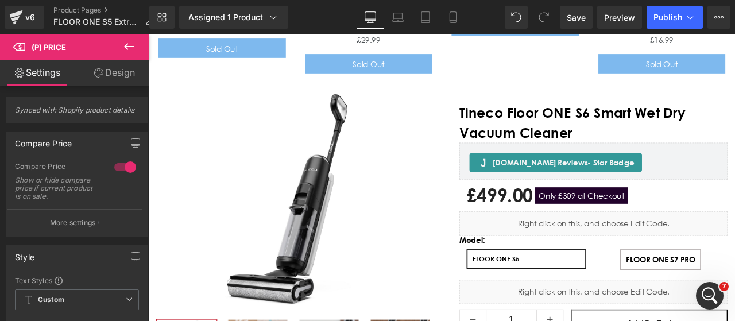
scroll to position [4181, 0]
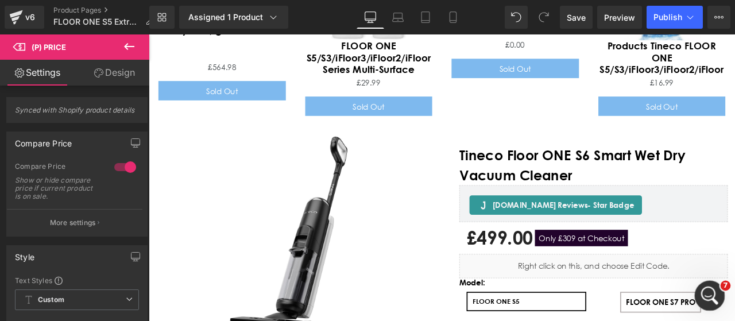
click at [710, 294] on icon "打开 Intercom Messenger" at bounding box center [707, 294] width 19 height 19
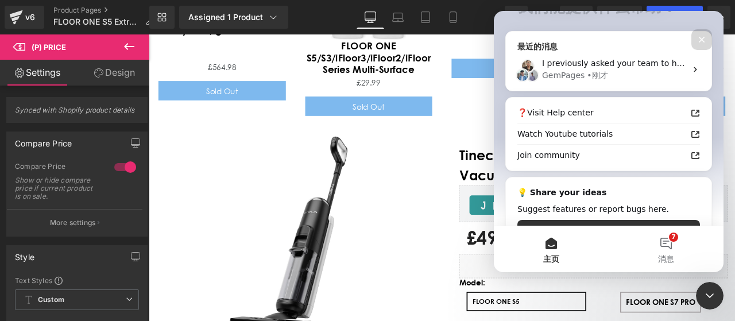
click at [573, 77] on div "GemPages" at bounding box center [563, 75] width 42 height 12
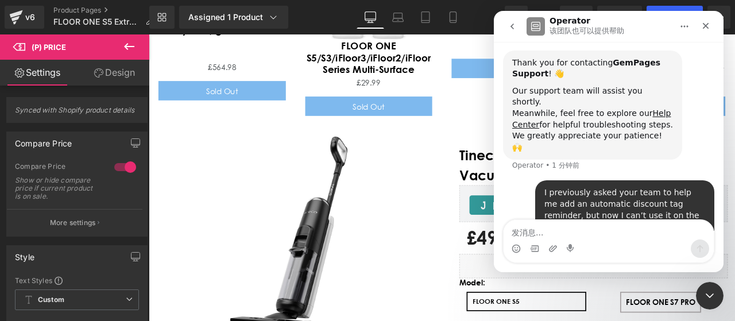
scroll to position [104, 0]
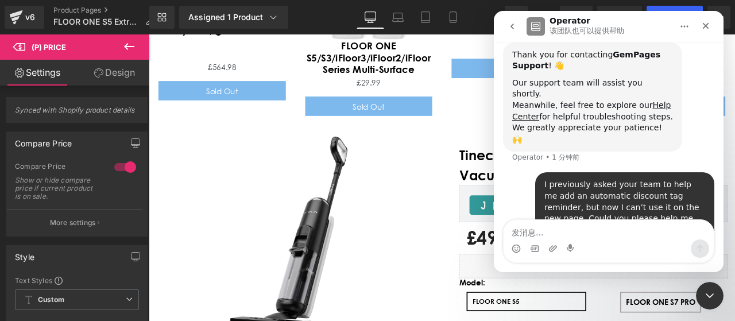
click at [539, 232] on textarea "发消息..." at bounding box center [608, 230] width 210 height 20
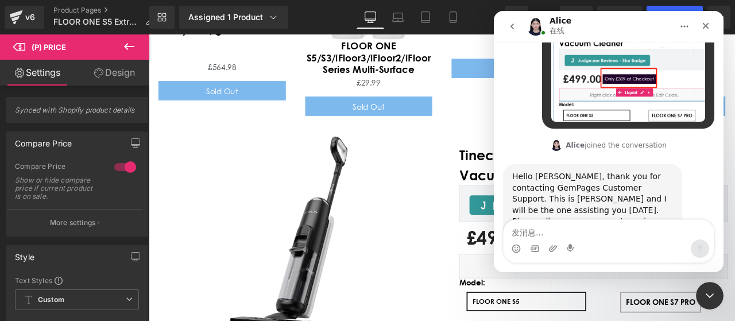
scroll to position [327, 0]
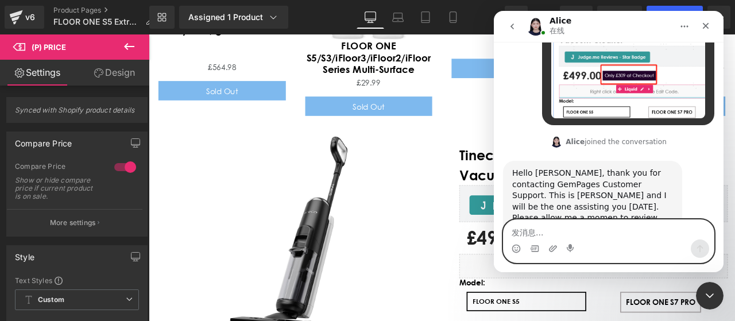
drag, startPoint x: 636, startPoint y: 235, endPoint x: 609, endPoint y: 242, distance: 27.4
click at [636, 235] on textarea "发消息..." at bounding box center [608, 230] width 210 height 20
click at [604, 230] on textarea "发消息..." at bounding box center [608, 230] width 210 height 20
click at [541, 236] on textarea "发消息..." at bounding box center [608, 230] width 210 height 20
